Goal: Information Seeking & Learning: Find specific page/section

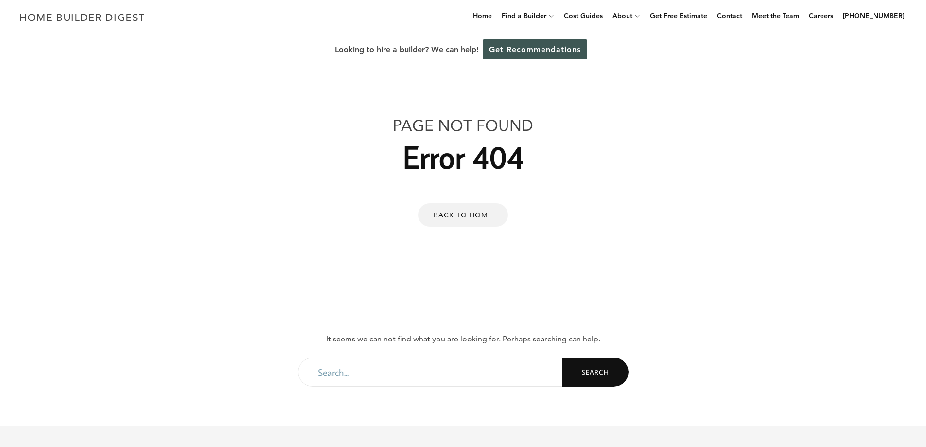
click at [485, 220] on link "Back to Home" at bounding box center [463, 214] width 90 height 23
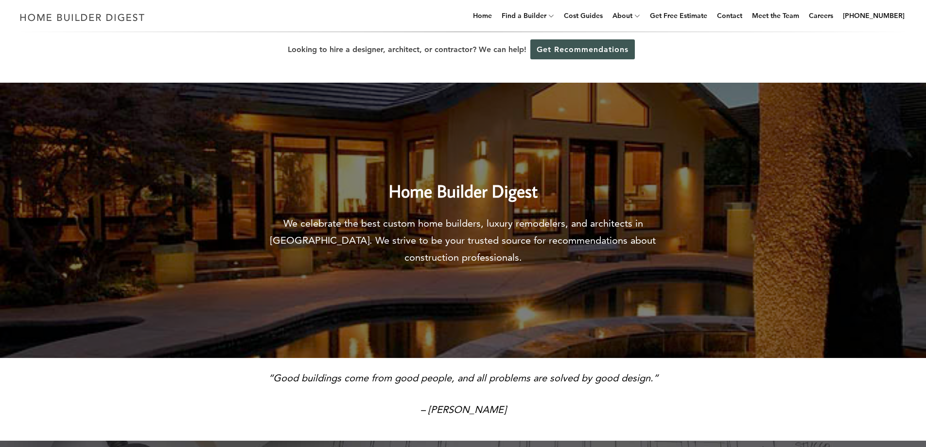
click at [588, 15] on link "Cost Guides" at bounding box center [583, 15] width 47 height 31
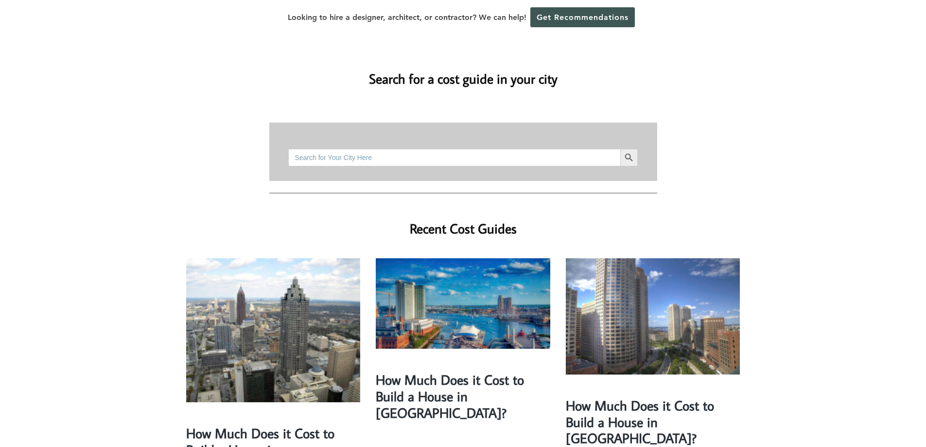
scroll to position [97, 0]
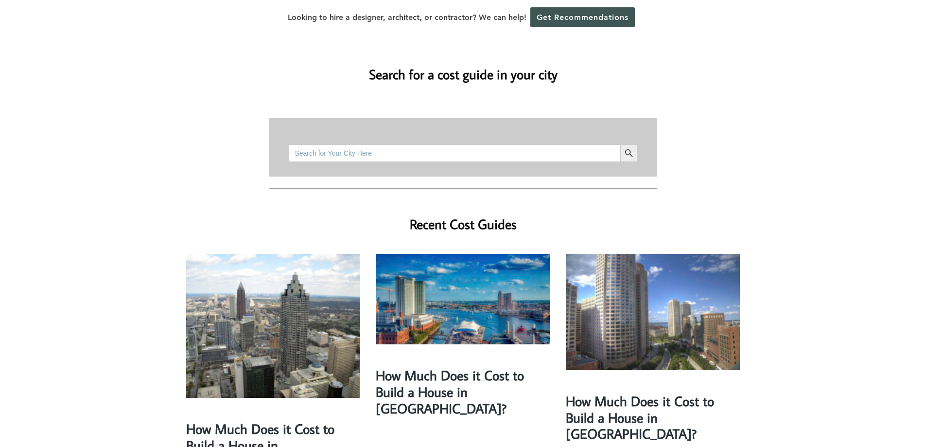
click at [584, 144] on input "Search for:" at bounding box center [454, 153] width 332 height 18
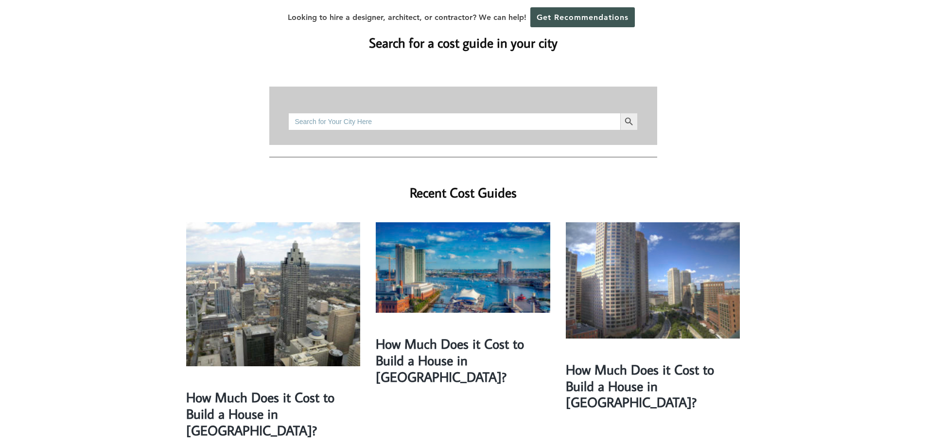
scroll to position [146, 0]
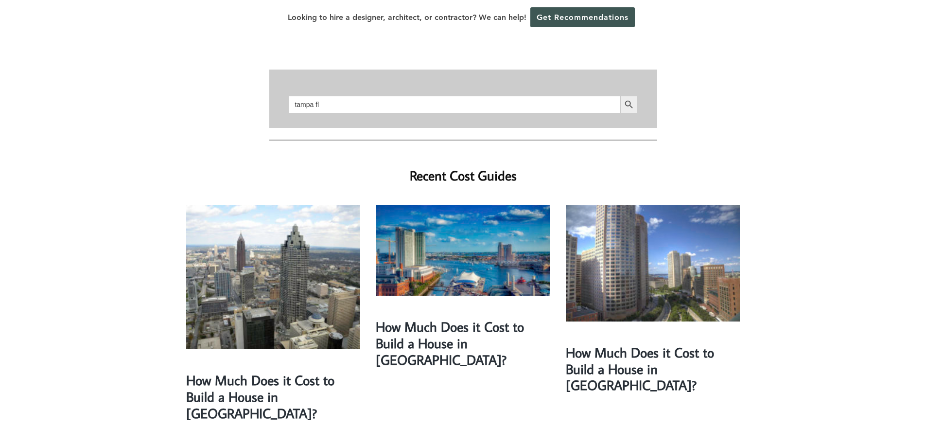
type input "tampa fl"
click at [620, 96] on button "Search Button" at bounding box center [629, 105] width 18 height 18
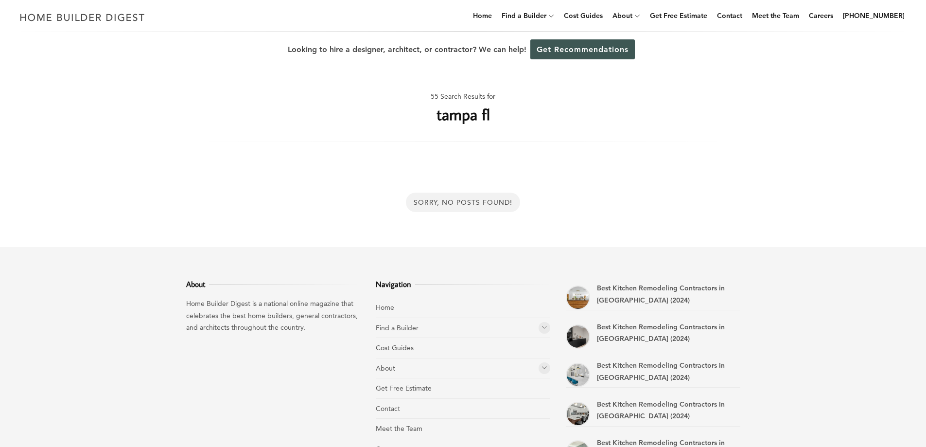
click at [497, 201] on div "Sorry, No Posts Found!" at bounding box center [463, 203] width 114 height 20
